Goal: Information Seeking & Learning: Understand process/instructions

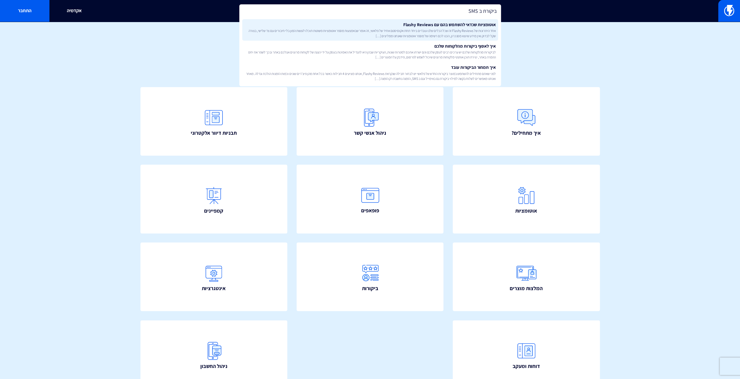
type input "ביקורת ב SMS"
click at [359, 29] on span "אחד היתרונות של Flashy Reviews זה שכל הכלים שלנו עובדים ביחד תחת אקוסיסטם אחיד …" at bounding box center [370, 33] width 251 height 10
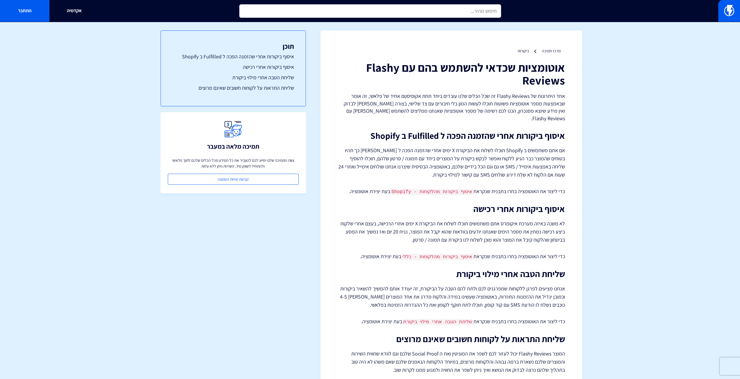
click at [383, 13] on input "text" at bounding box center [370, 10] width 262 height 13
click at [415, 7] on input "text" at bounding box center [370, 10] width 262 height 13
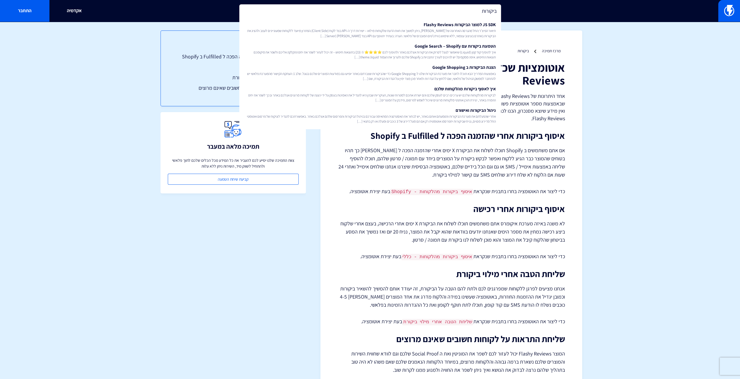
type input "ביקורות"
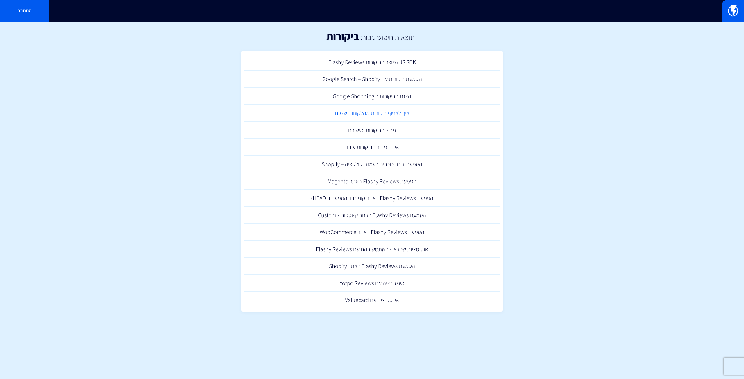
click at [378, 113] on link "איך לאסוף ביקורות מהלקוחות שלכם" at bounding box center [372, 113] width 256 height 17
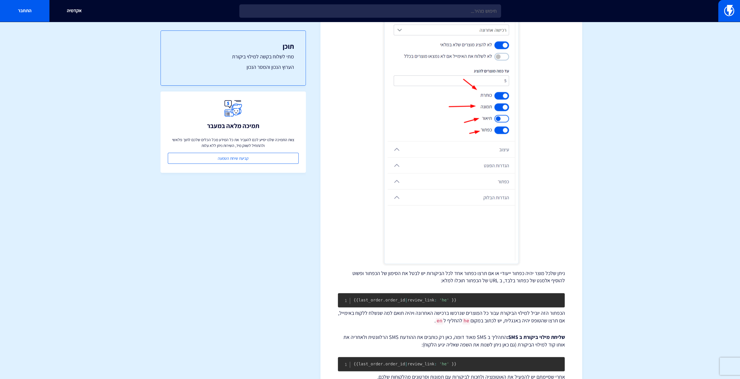
scroll to position [742, 0]
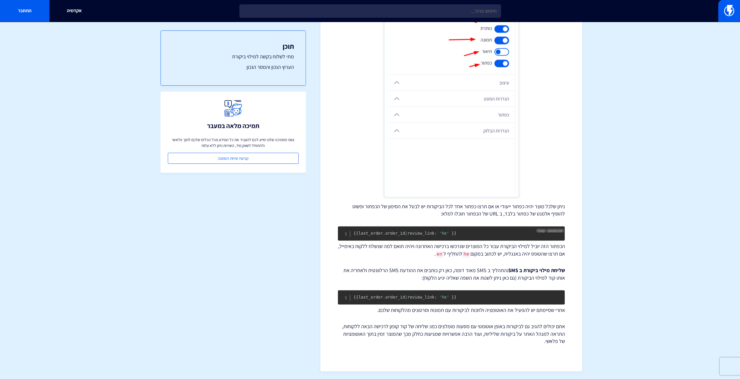
click at [395, 232] on code "{ { last_order . order_id | review_link : 'he' } }" at bounding box center [405, 233] width 103 height 5
copy code "{ { last_order . order_id | review_link : 'he' } }"
click at [223, 250] on div "תוכן מתי לשלוח בקשה למילוי ביקורת הערוץ הנכון והמסר הנכון תמיכה מלאה במעבר צוות…" at bounding box center [232, 196] width 145 height 349
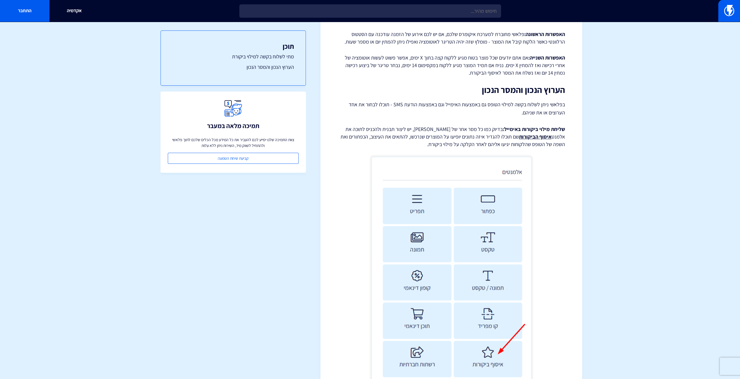
scroll to position [97, 0]
